Goal: Task Accomplishment & Management: Manage account settings

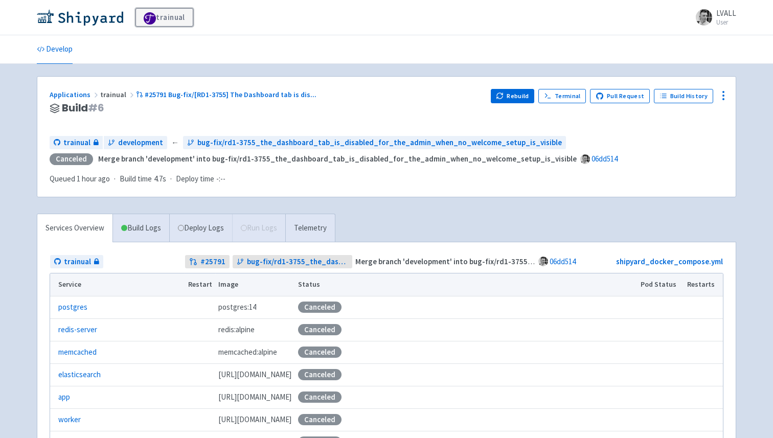
click at [160, 15] on link "trainual" at bounding box center [164, 17] width 58 height 18
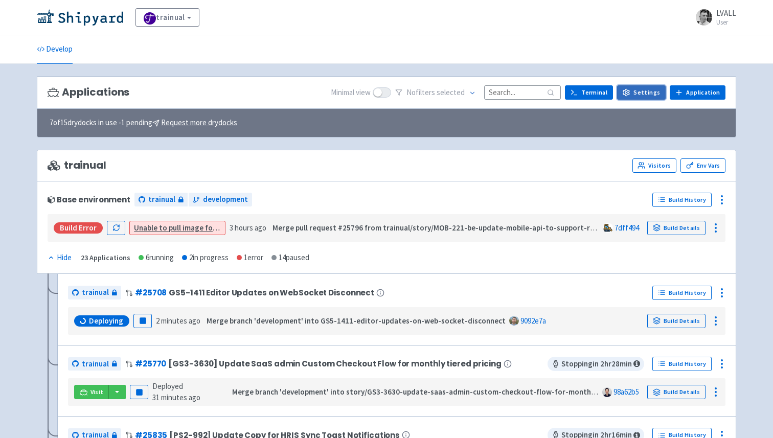
click at [647, 87] on link "Settings" at bounding box center [641, 92] width 49 height 14
click at [711, 164] on link "Env Vars" at bounding box center [702, 165] width 45 height 14
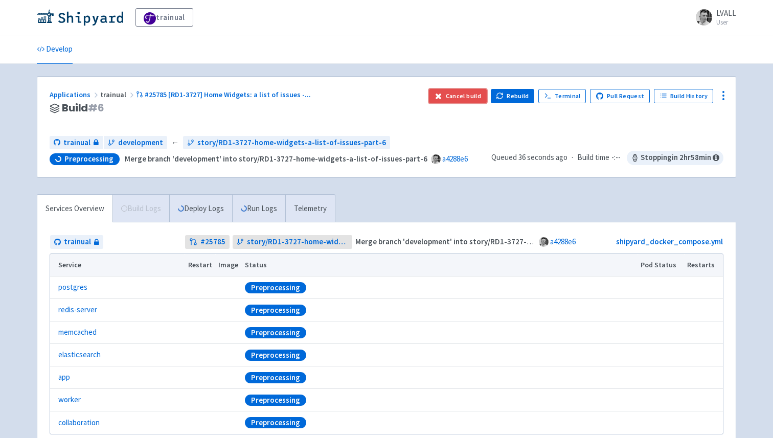
click at [463, 95] on button "Cancel build" at bounding box center [458, 96] width 58 height 14
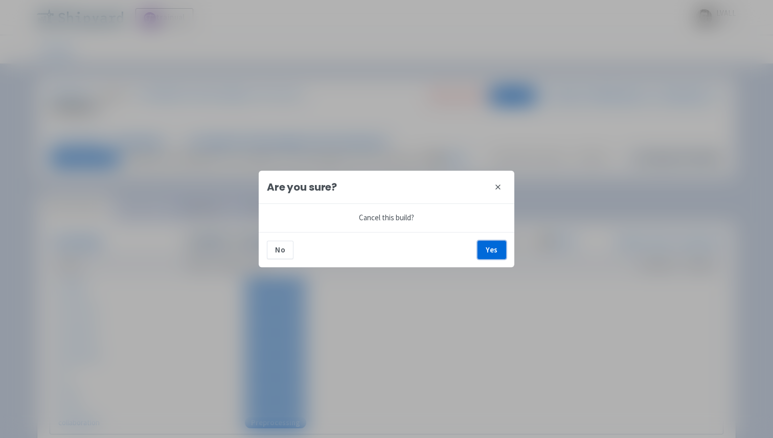
click at [489, 248] on button "Yes" at bounding box center [491, 250] width 29 height 18
